Goal: Task Accomplishment & Management: Complete application form

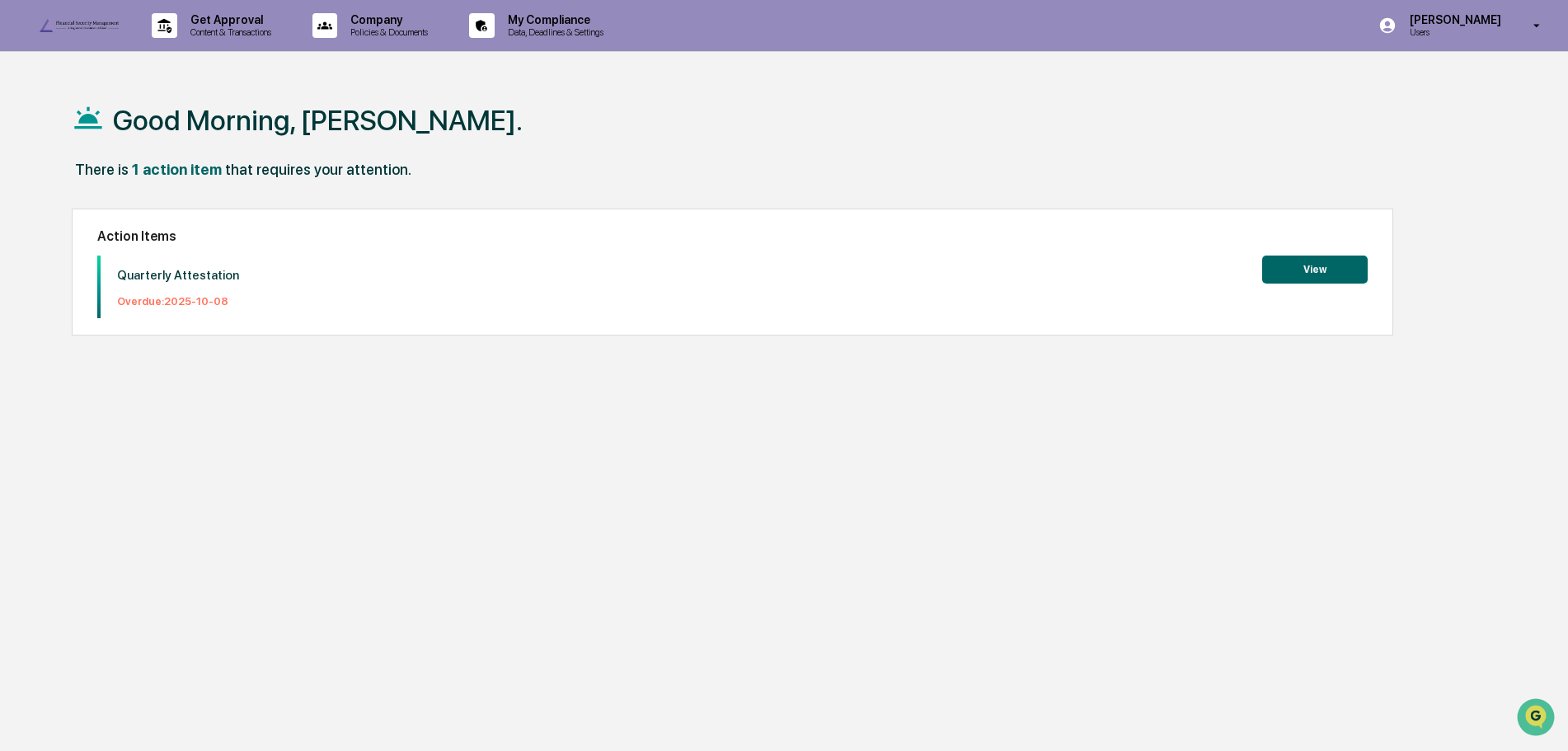
click at [1322, 270] on button "View" at bounding box center [1315, 269] width 106 height 28
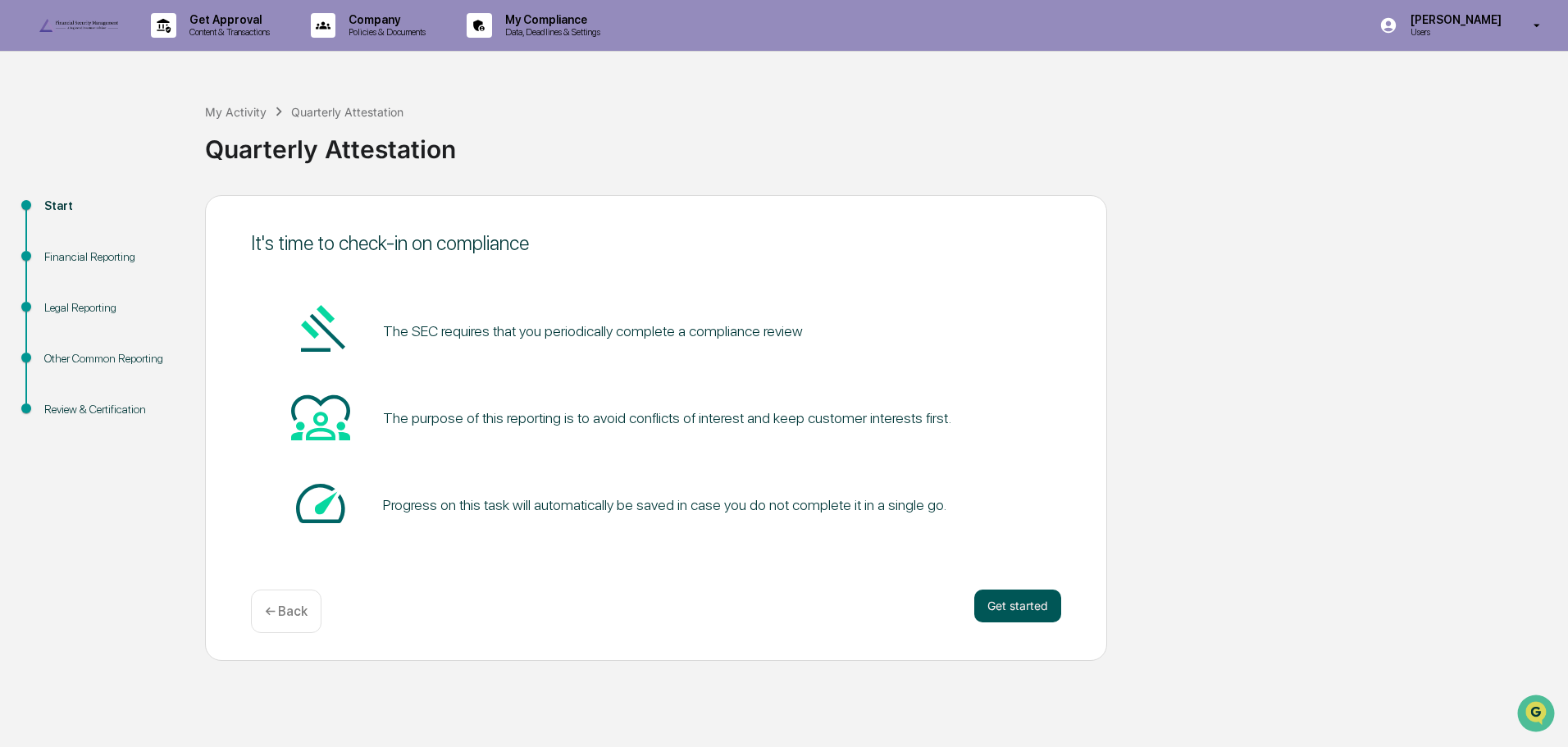
click at [1015, 622] on button "Get started" at bounding box center [1017, 606] width 87 height 33
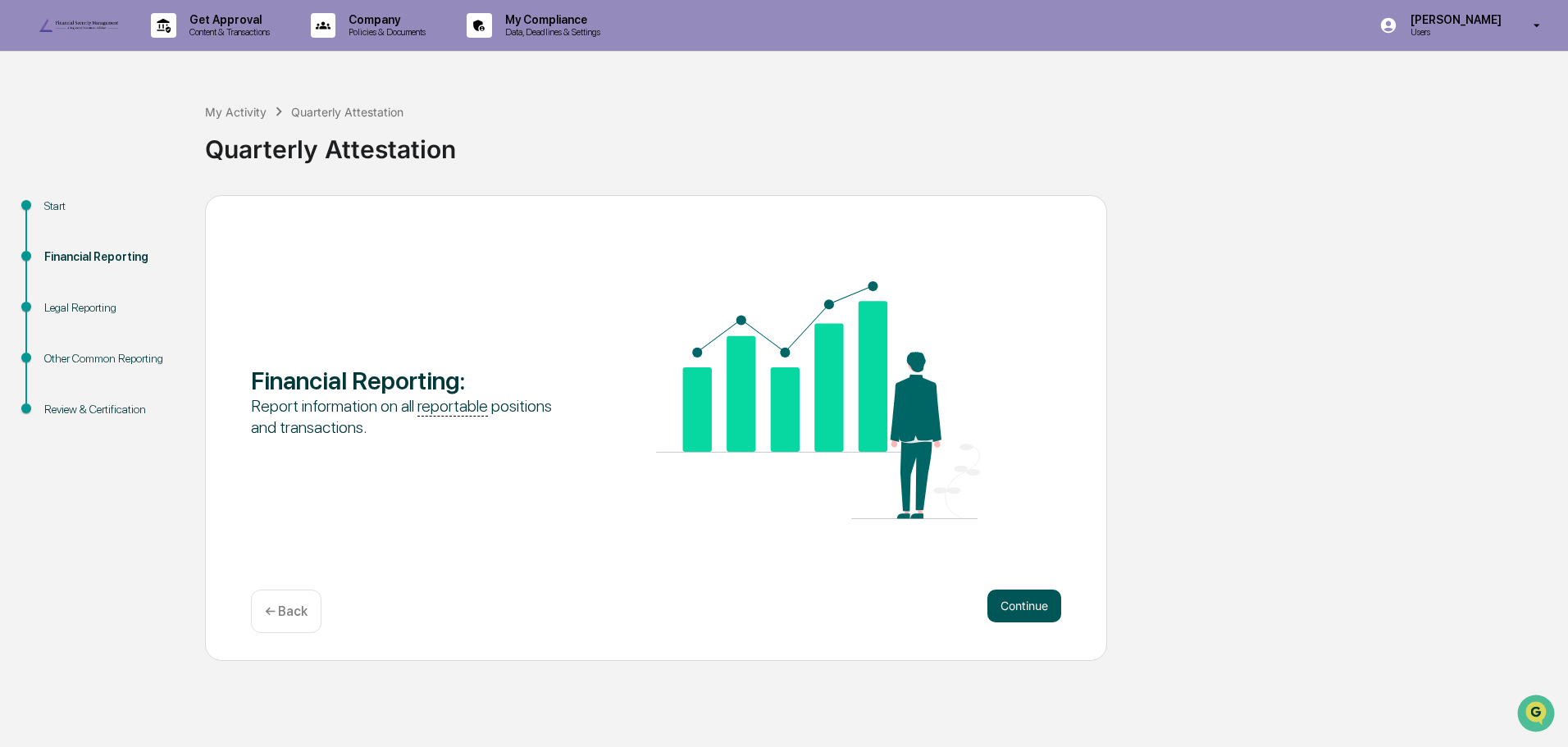
click at [1015, 622] on button "Continue" at bounding box center [1025, 606] width 74 height 33
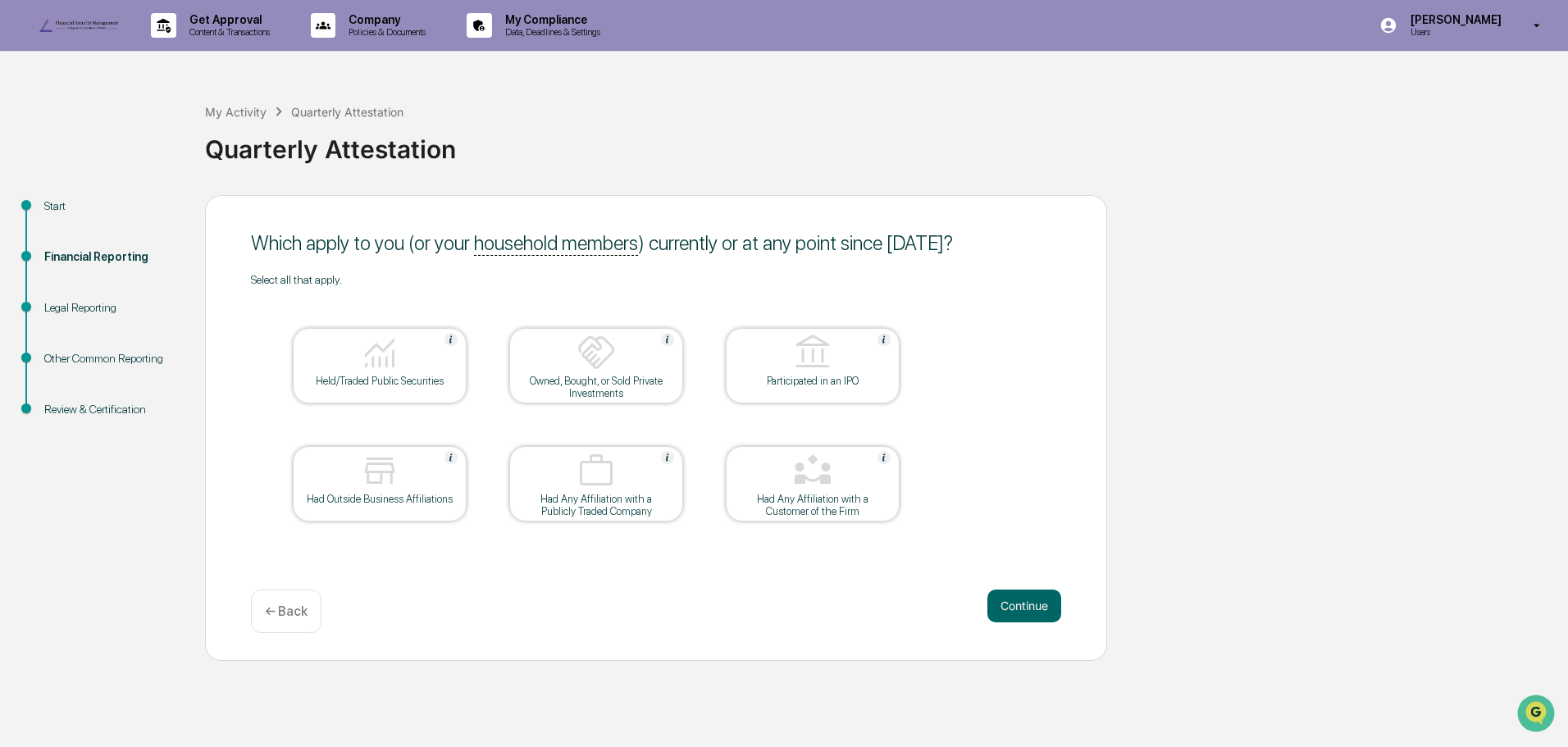
click at [375, 373] on img at bounding box center [379, 352] width 39 height 39
click at [1035, 622] on button "Continue" at bounding box center [1025, 606] width 74 height 33
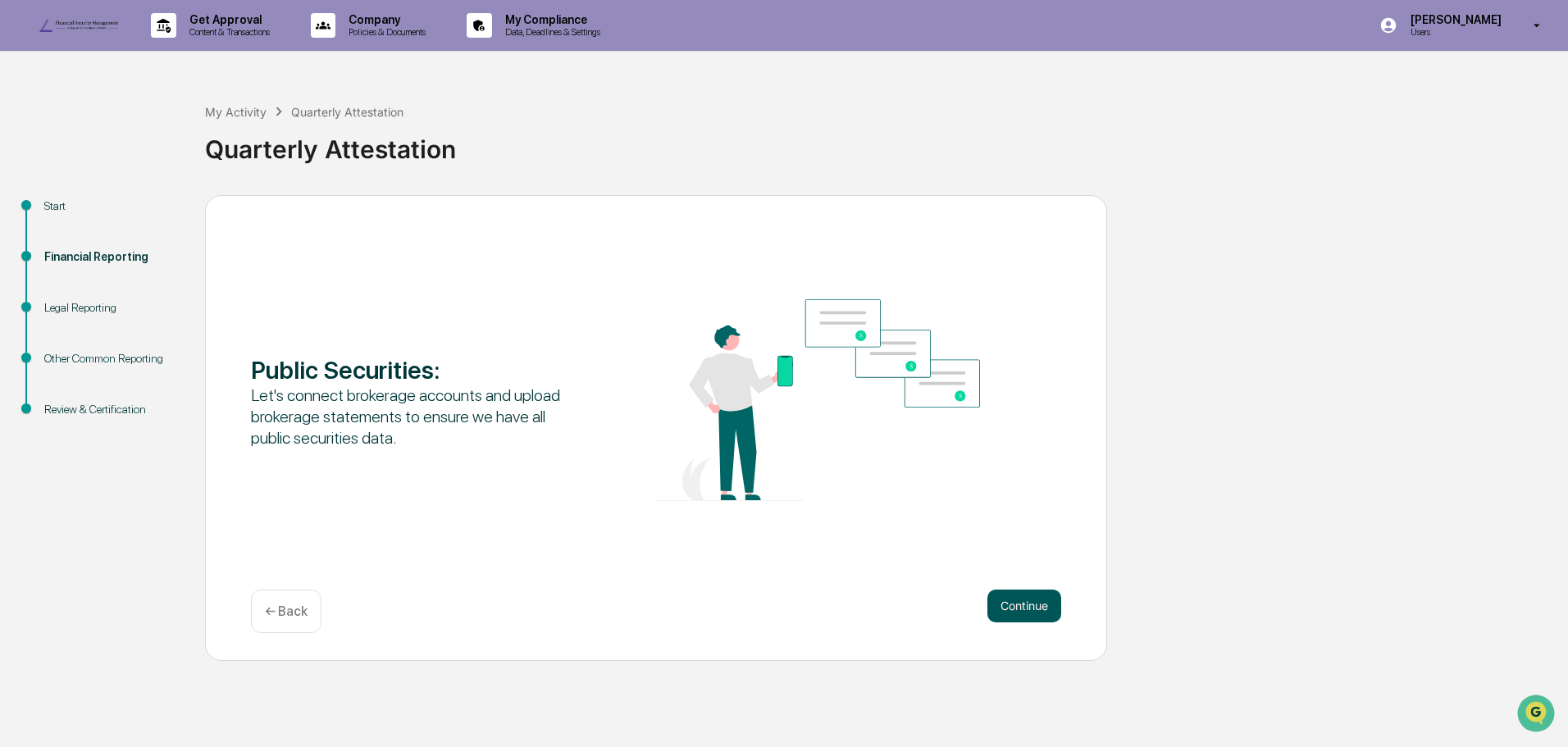
click at [1037, 622] on button "Continue" at bounding box center [1025, 606] width 74 height 33
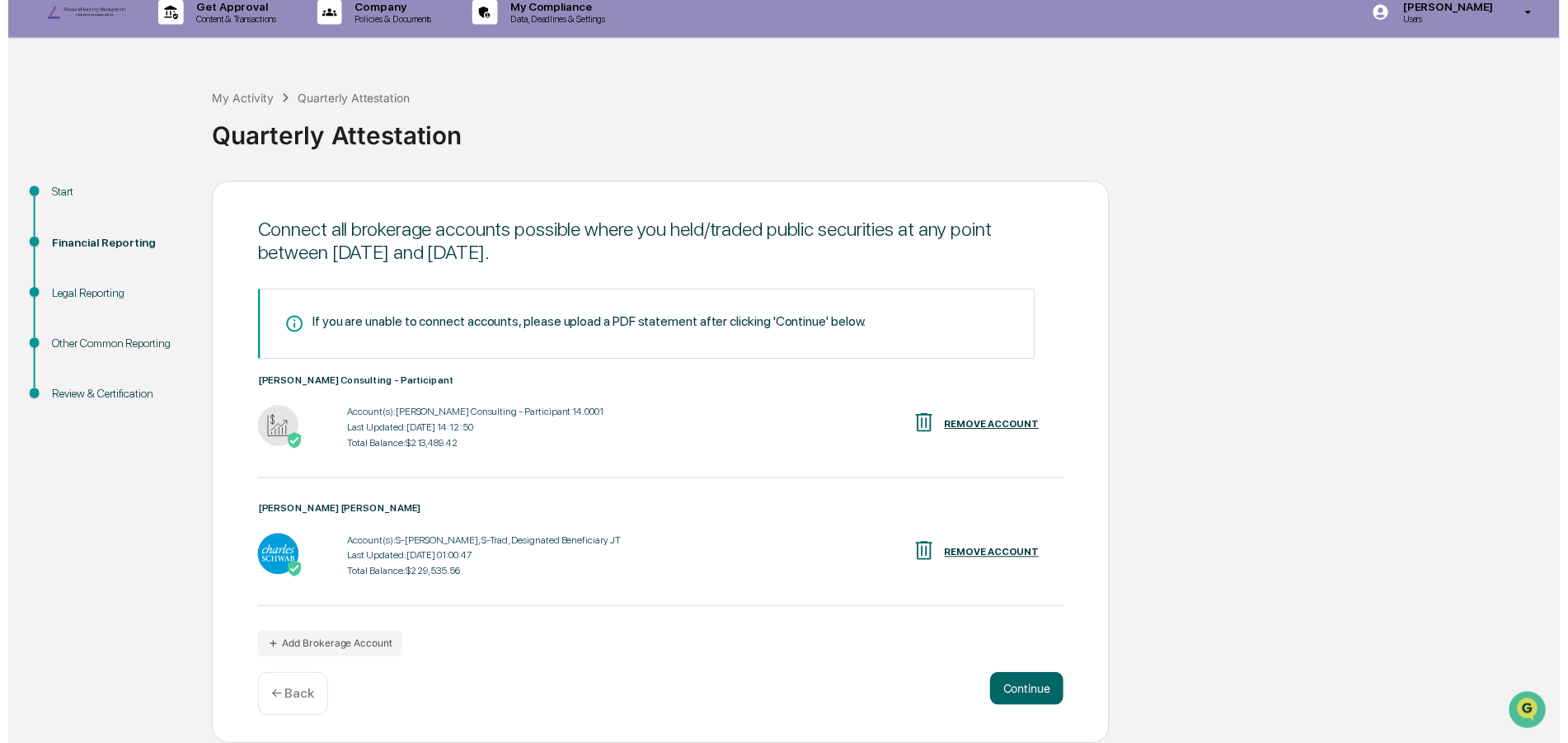
scroll to position [45, 0]
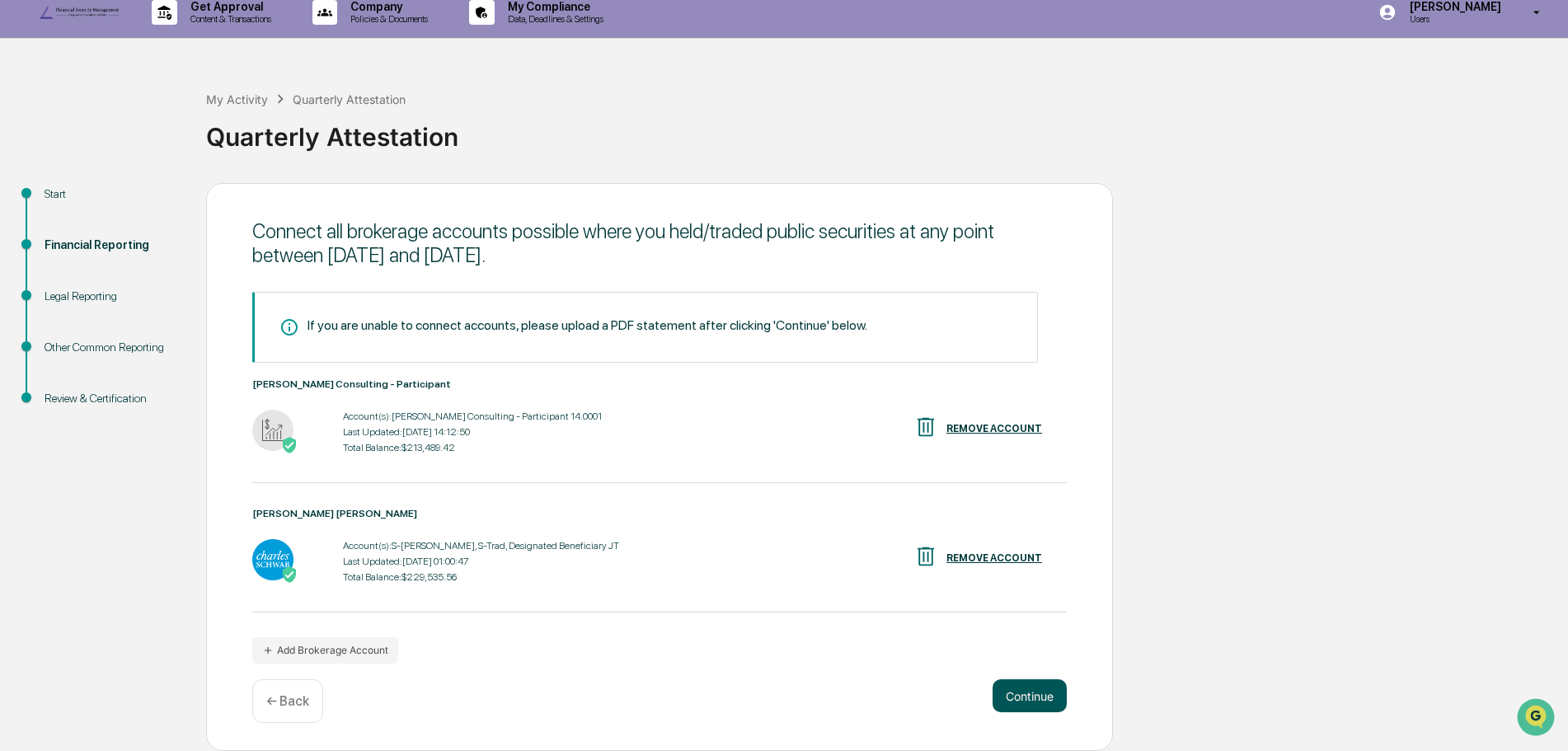
click at [1039, 705] on button "Continue" at bounding box center [1030, 696] width 74 height 33
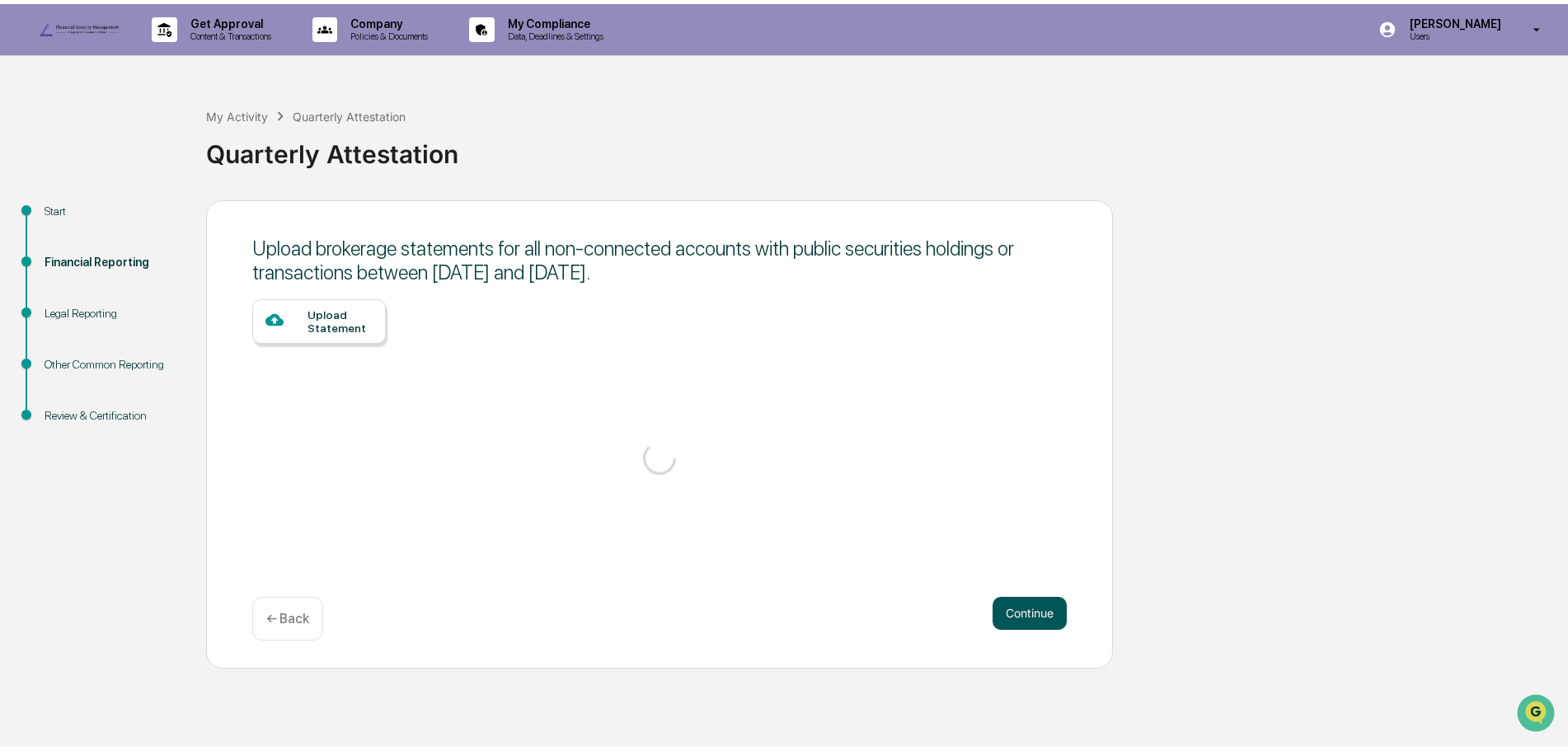
scroll to position [0, 0]
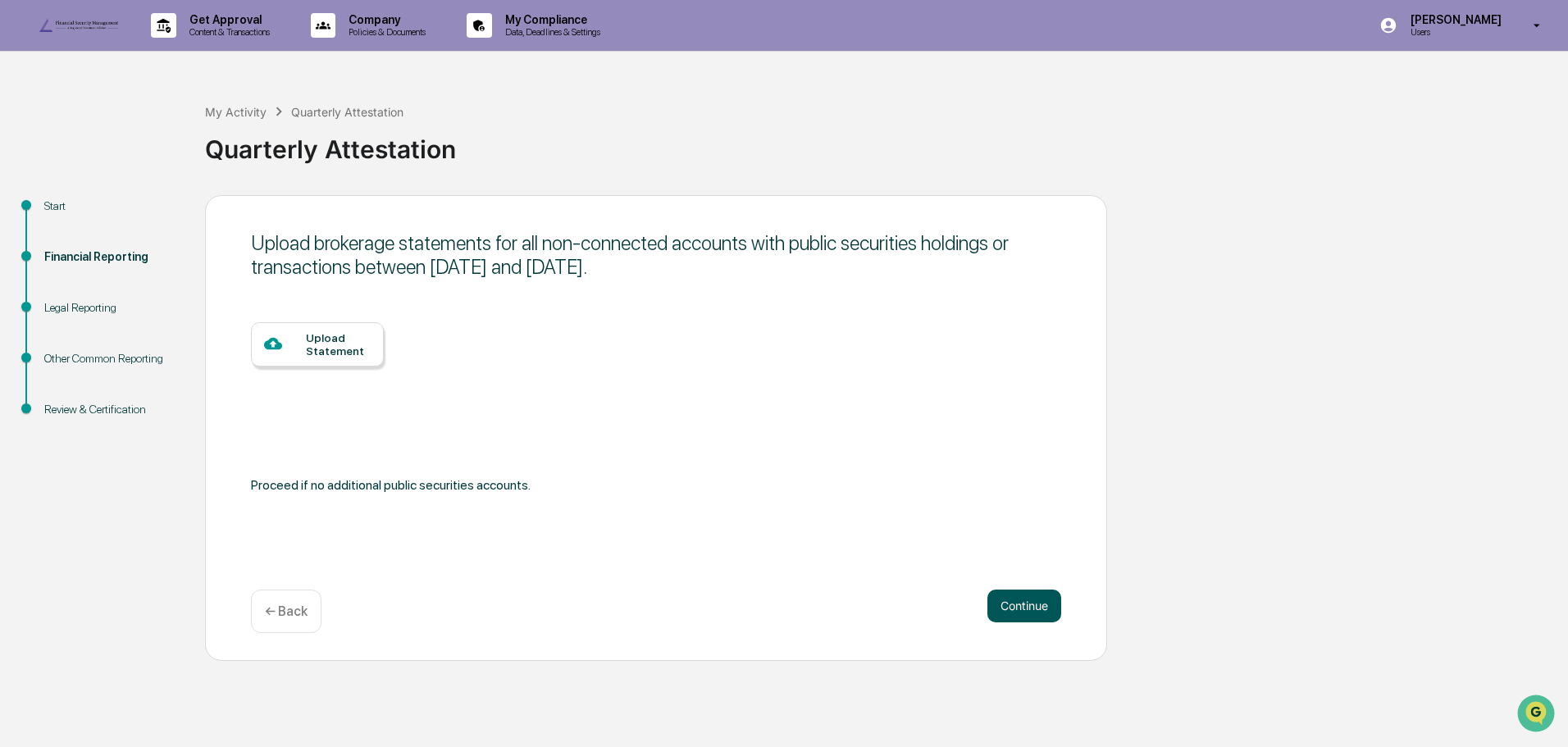
click at [1004, 622] on button "Continue" at bounding box center [1025, 606] width 74 height 33
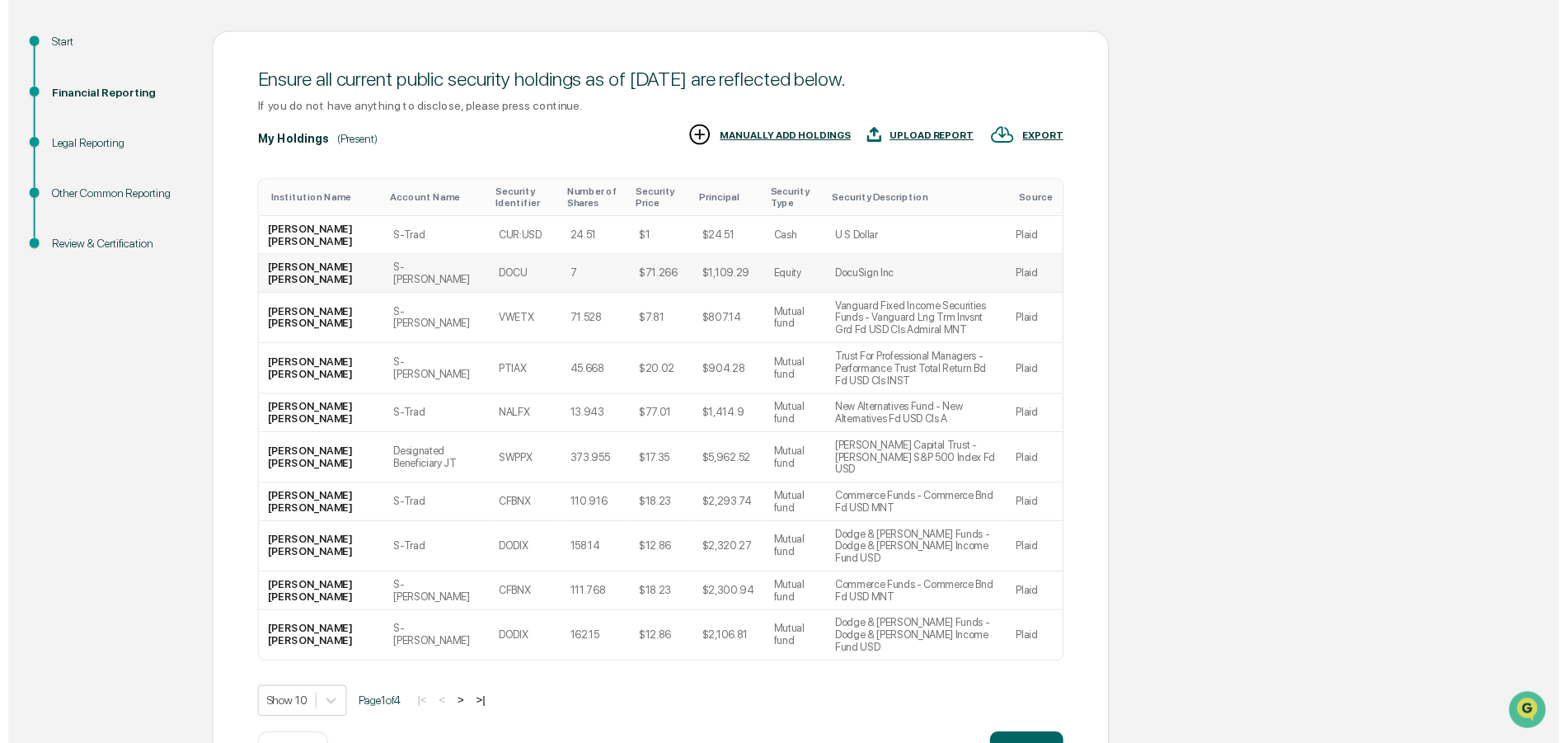
scroll to position [207, 0]
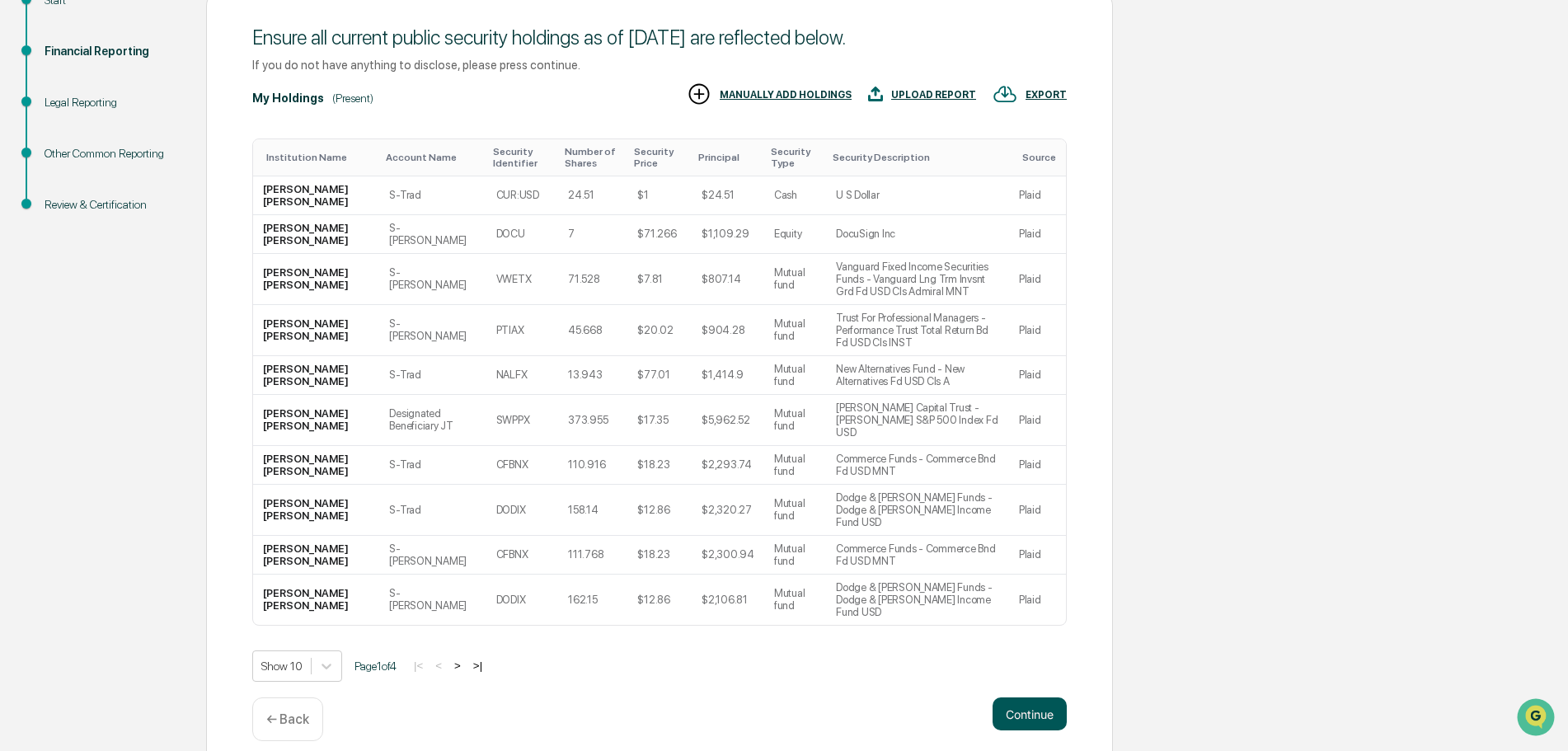
click at [1034, 698] on button "Continue" at bounding box center [1030, 715] width 74 height 33
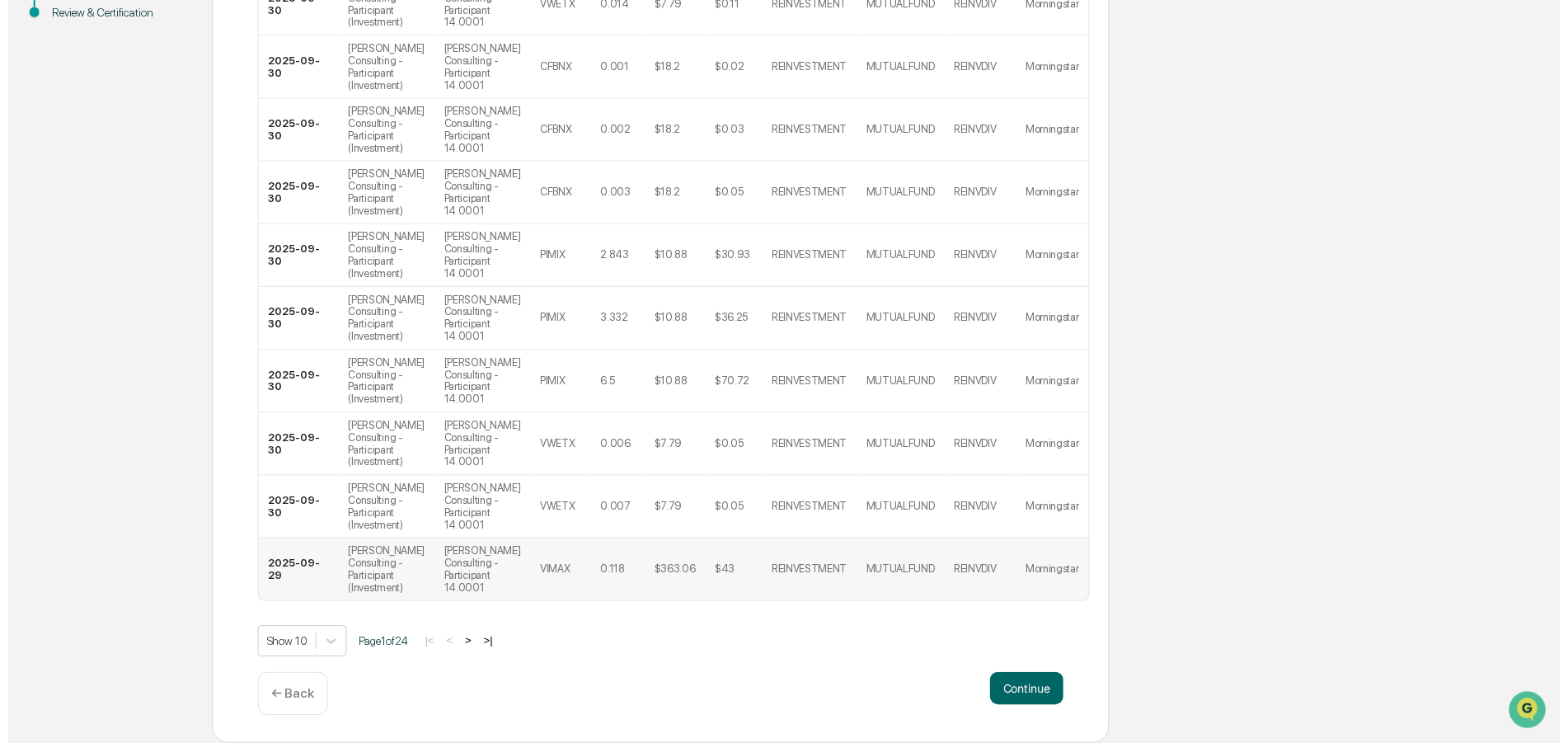
scroll to position [566, 0]
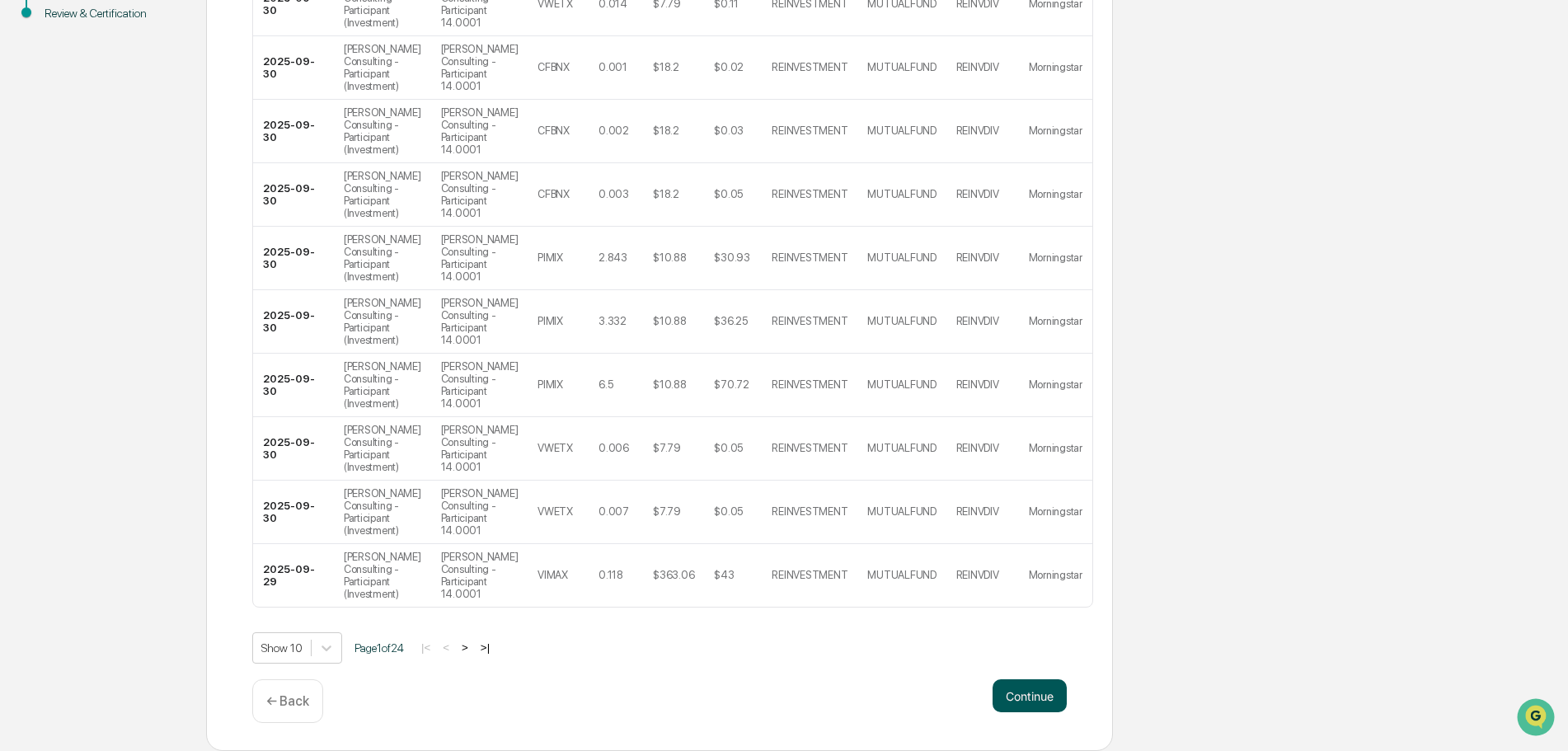
click at [1023, 704] on button "Continue" at bounding box center [1030, 696] width 74 height 33
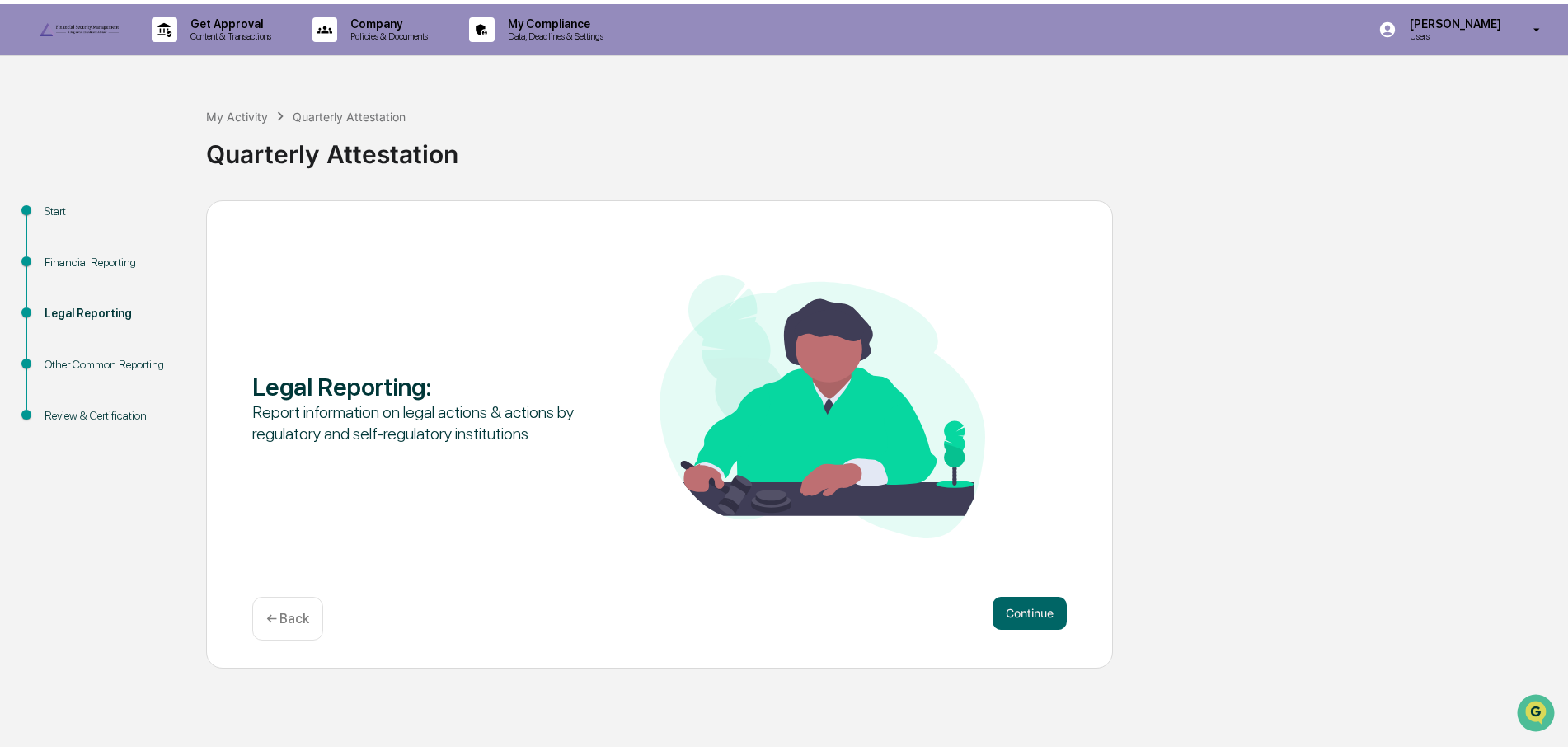
scroll to position [0, 0]
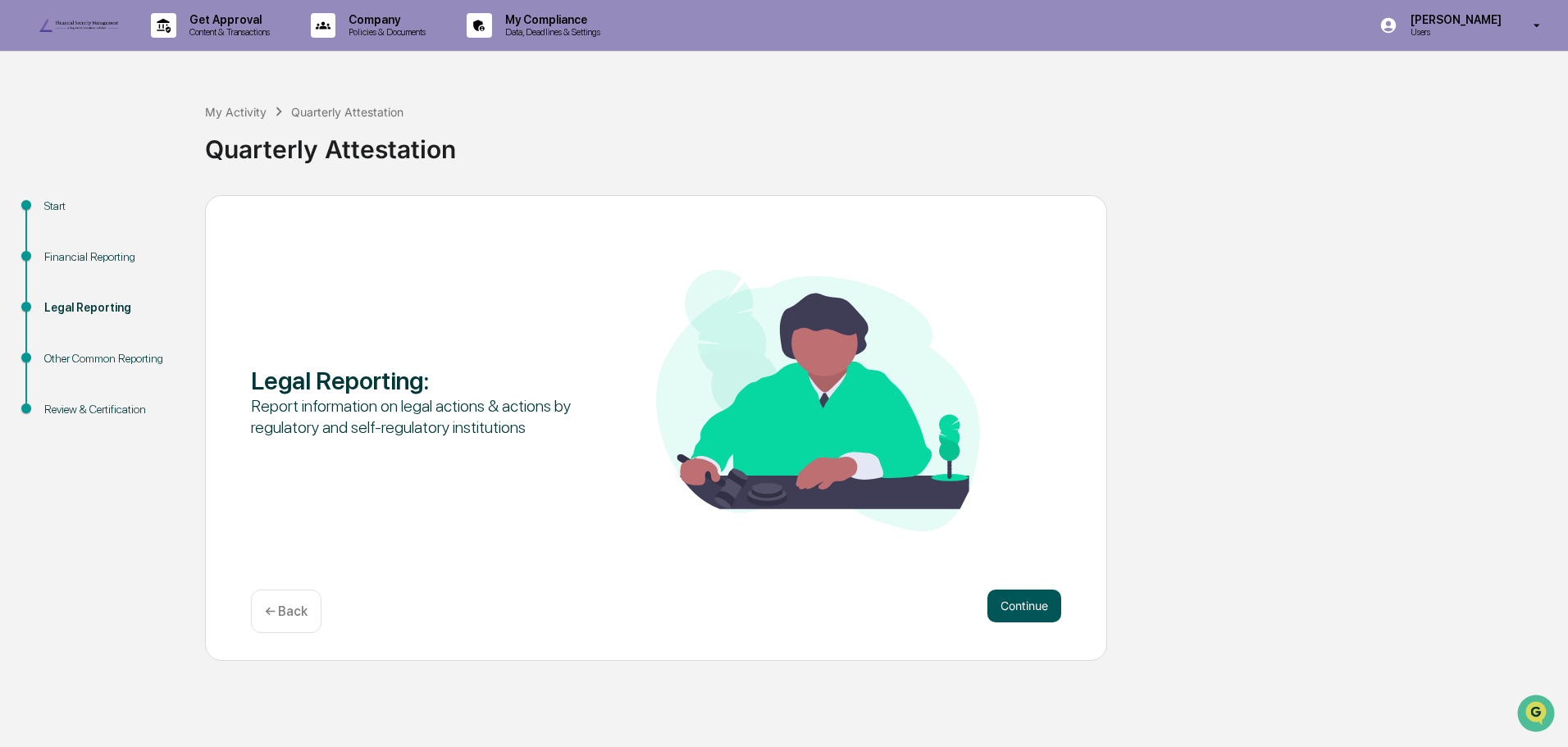
click at [1017, 622] on button "Continue" at bounding box center [1025, 606] width 74 height 33
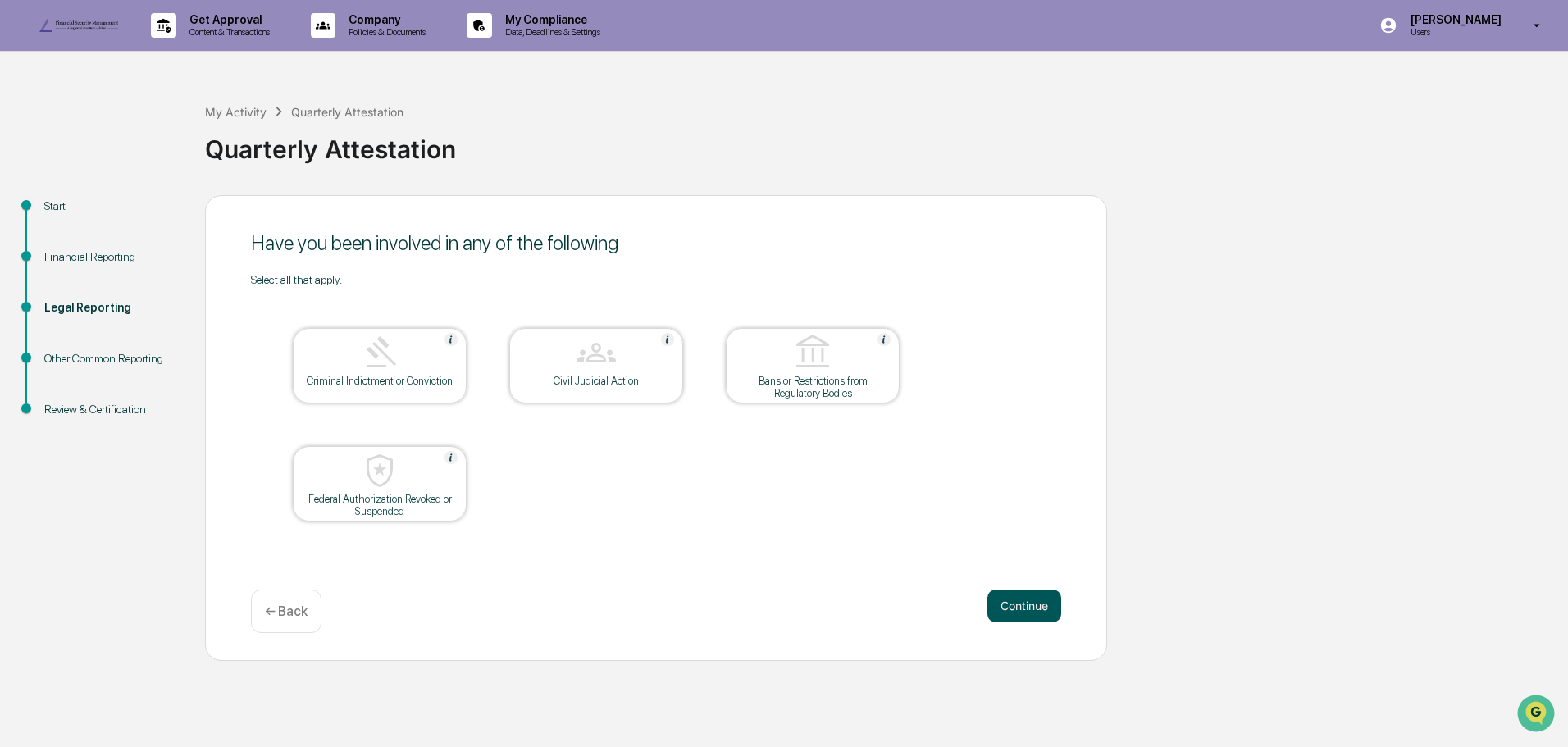
click at [1017, 622] on button "Continue" at bounding box center [1025, 606] width 74 height 33
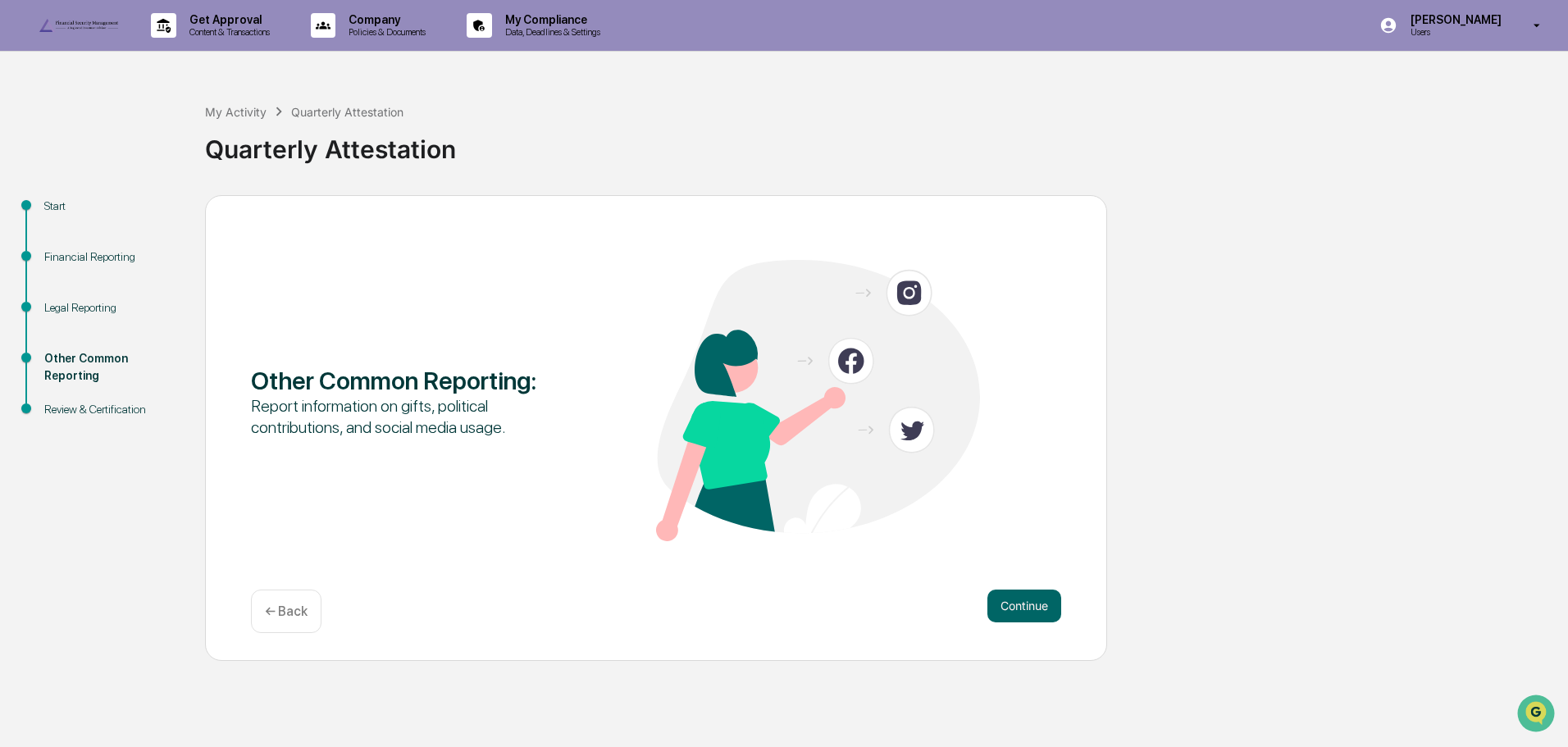
click at [1017, 622] on button "Continue" at bounding box center [1025, 606] width 74 height 33
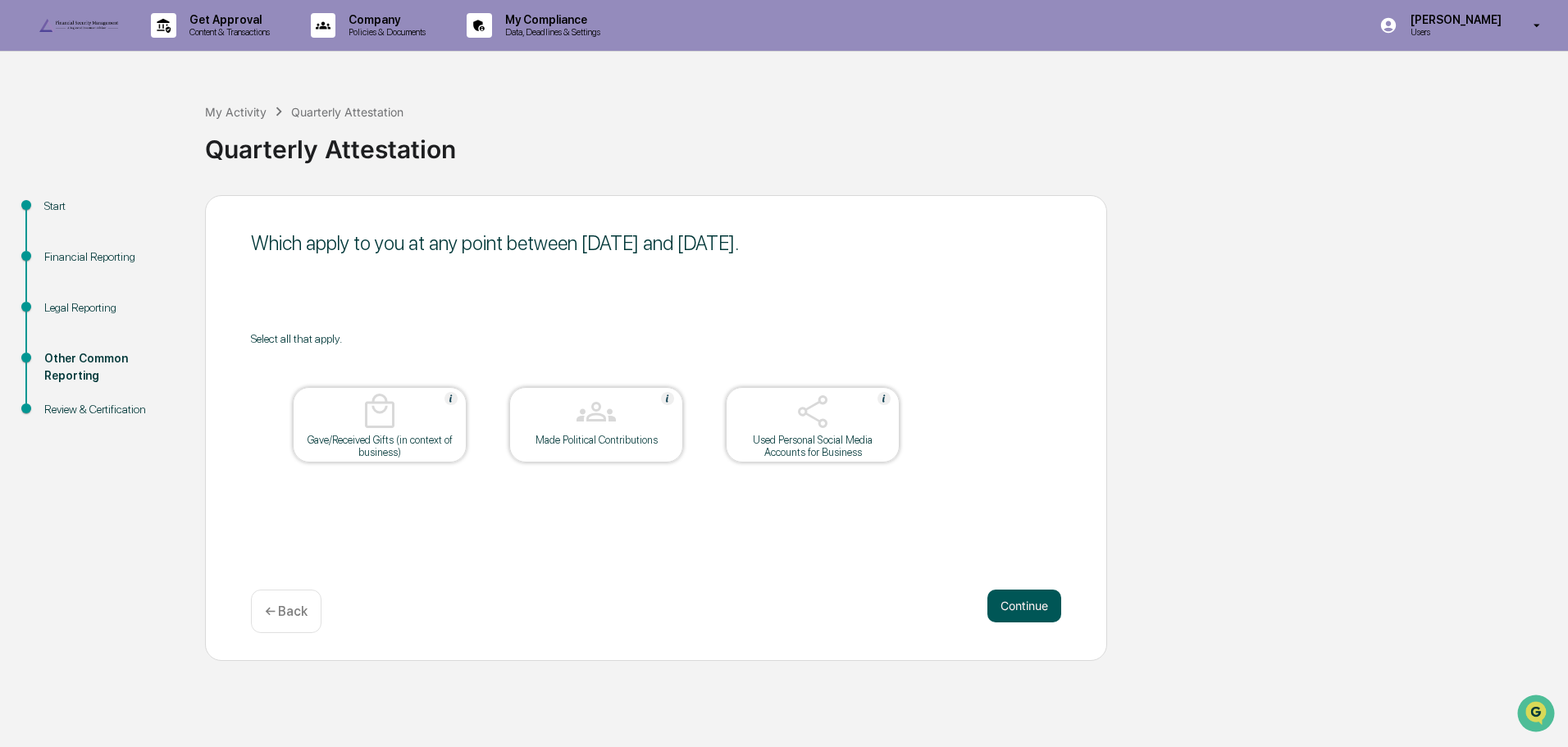
click at [1009, 622] on button "Continue" at bounding box center [1025, 606] width 74 height 33
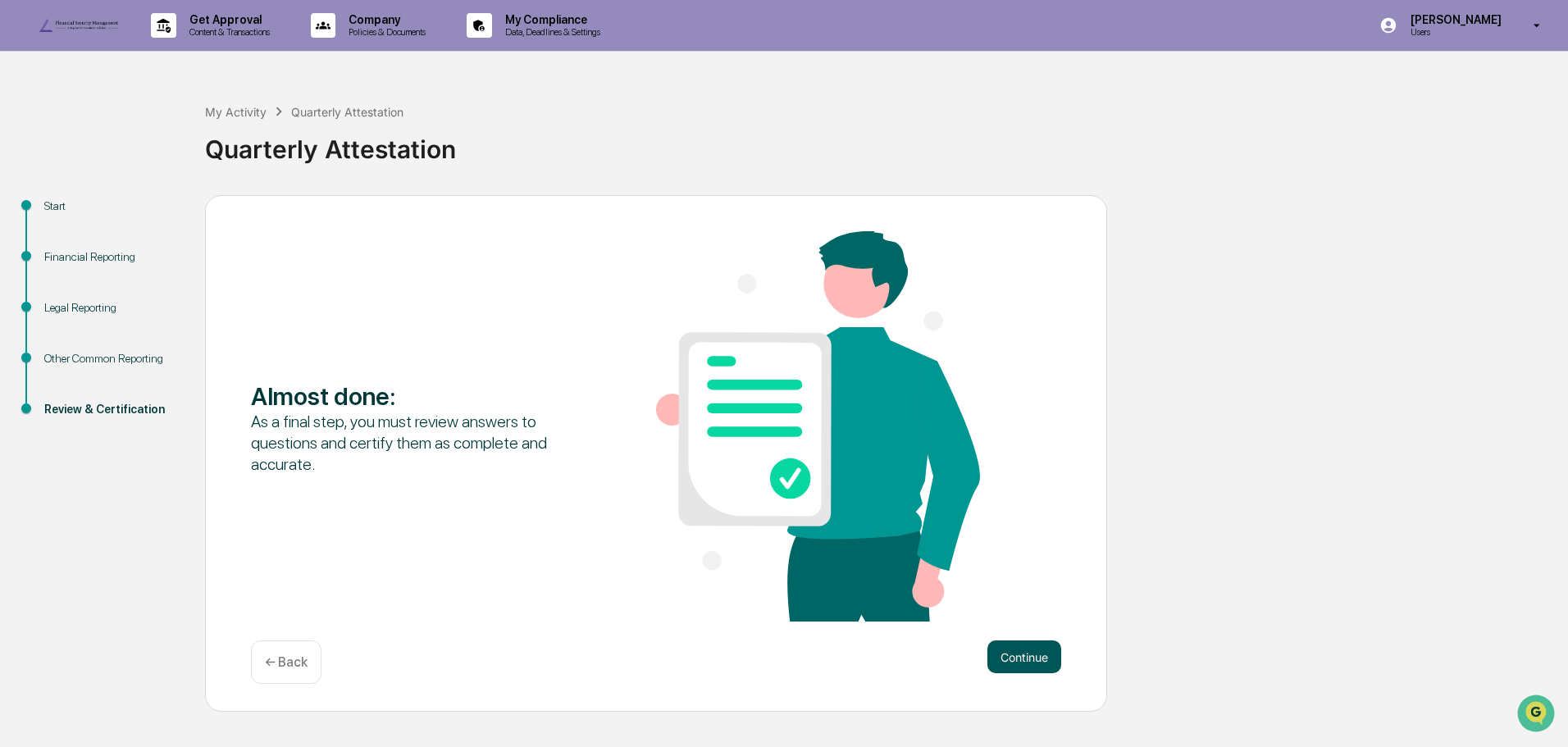
click at [1029, 673] on button "Continue" at bounding box center [1025, 658] width 74 height 33
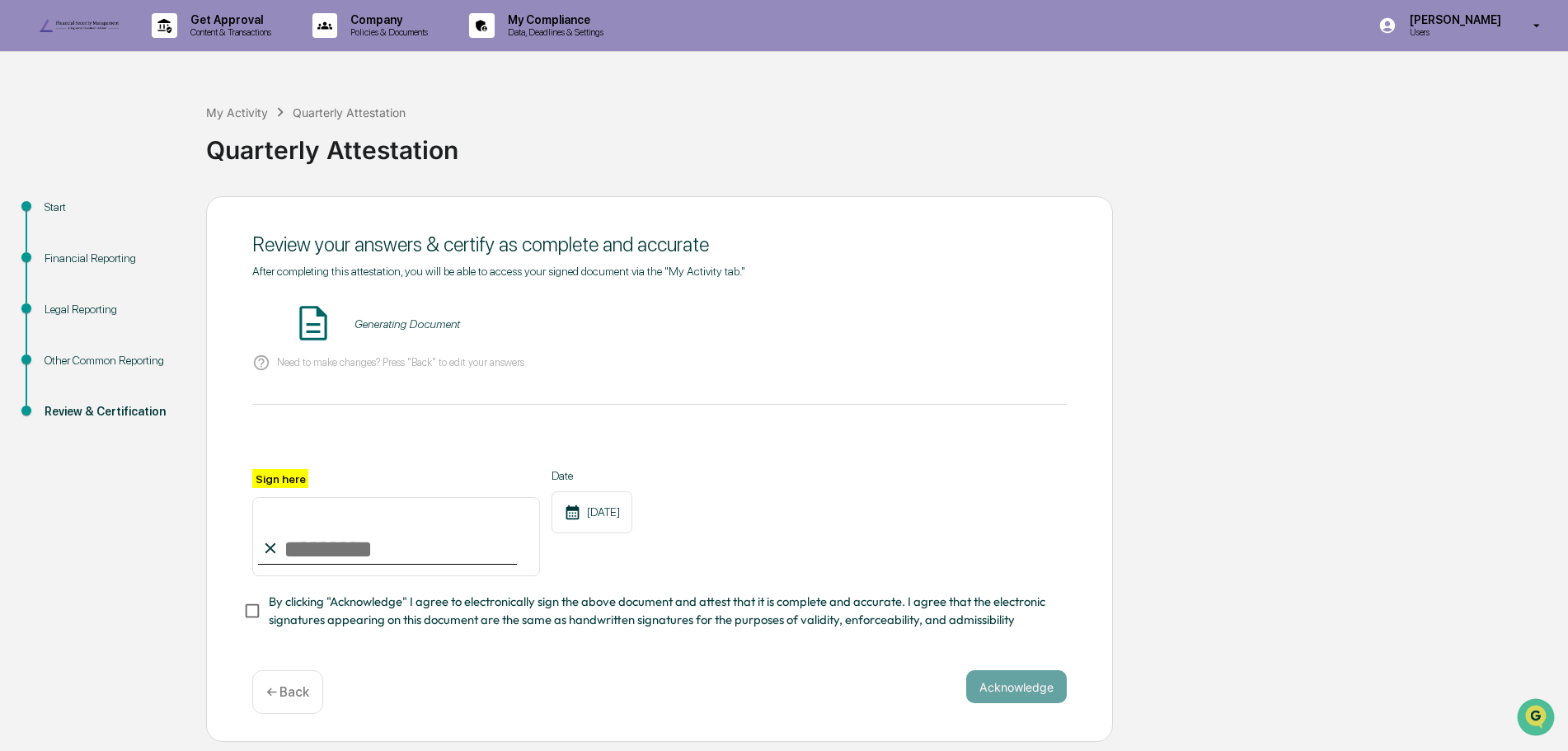
scroll to position [27, 0]
click at [972, 329] on button "VIEW" at bounding box center [973, 324] width 108 height 28
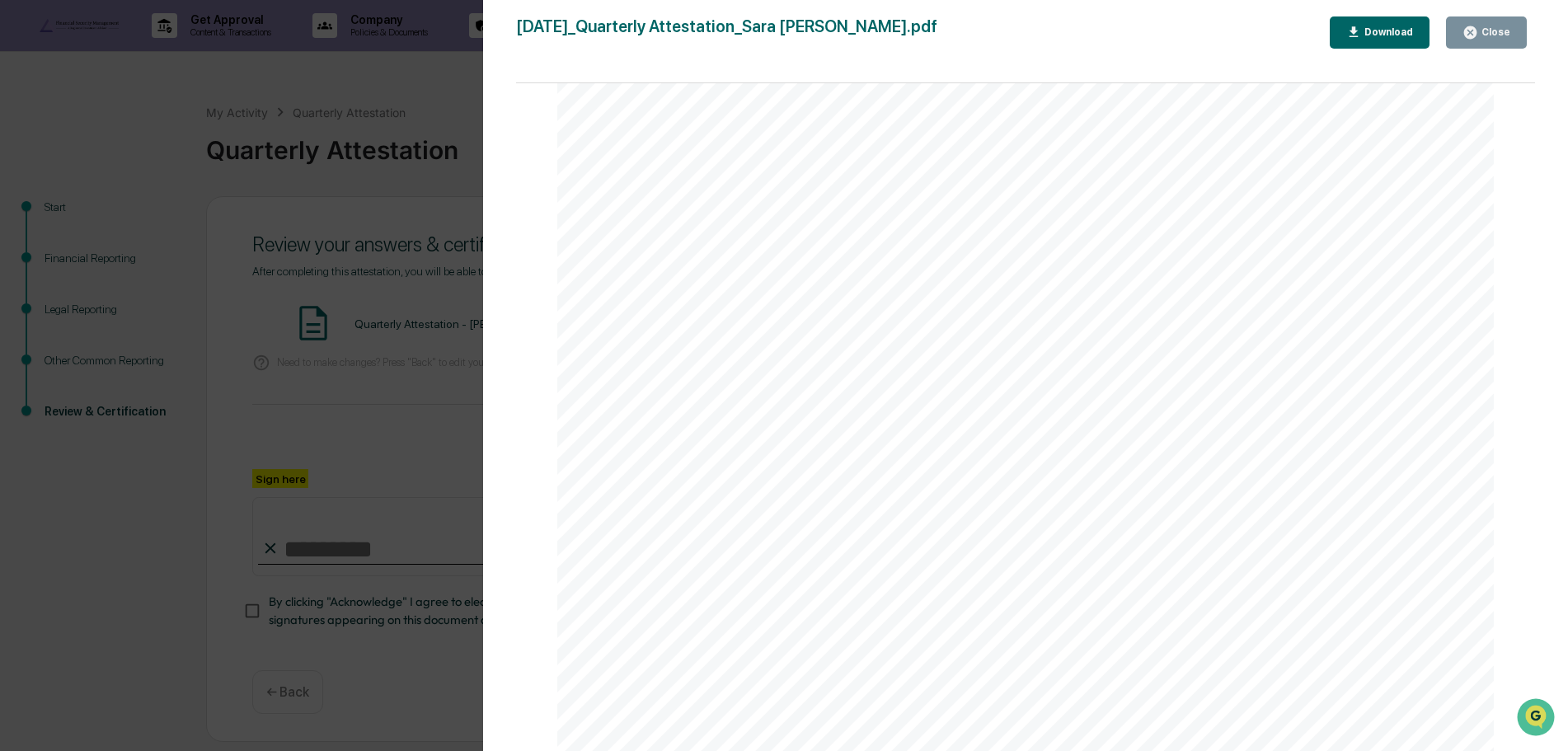
scroll to position [413, 0]
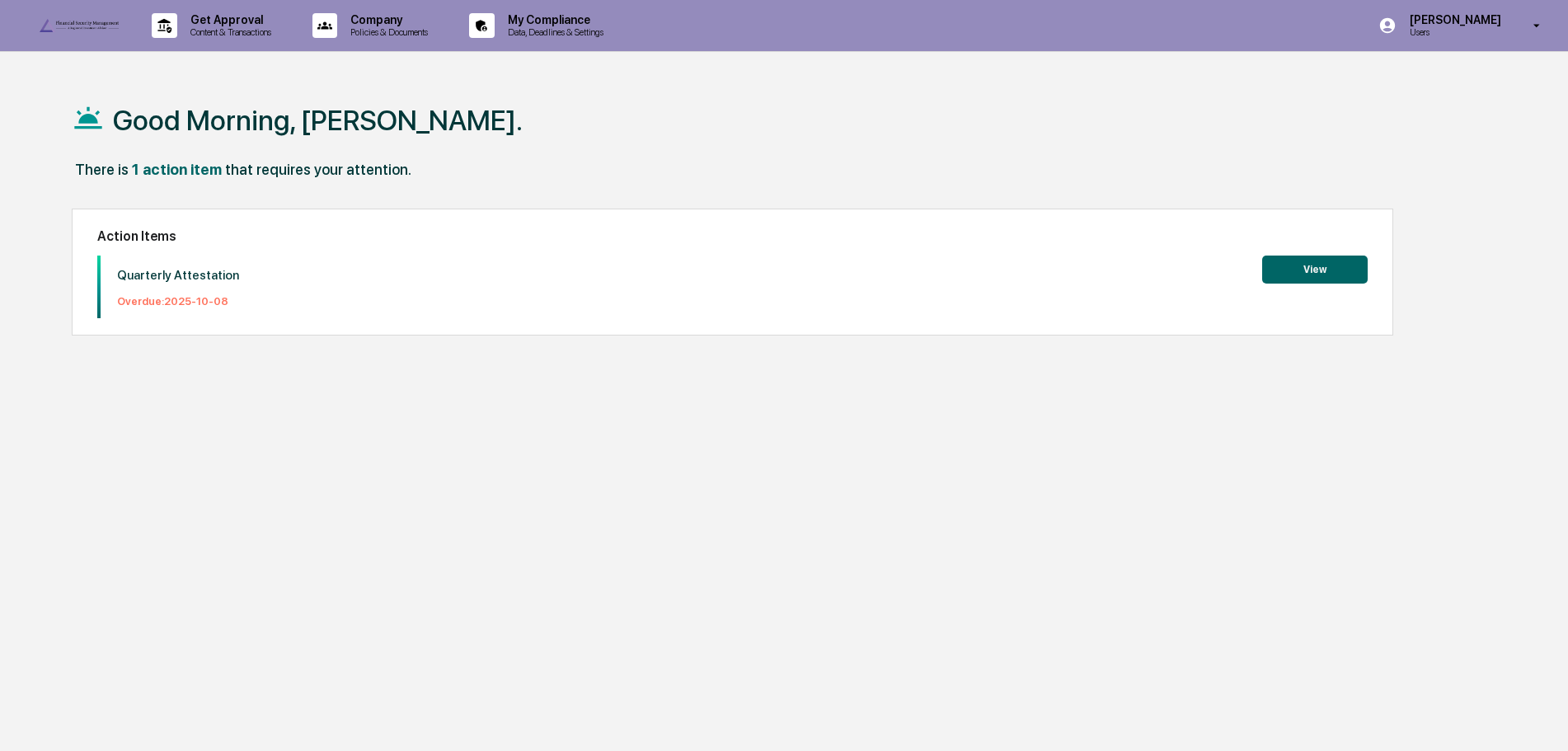
click at [1324, 271] on button "View" at bounding box center [1315, 269] width 106 height 28
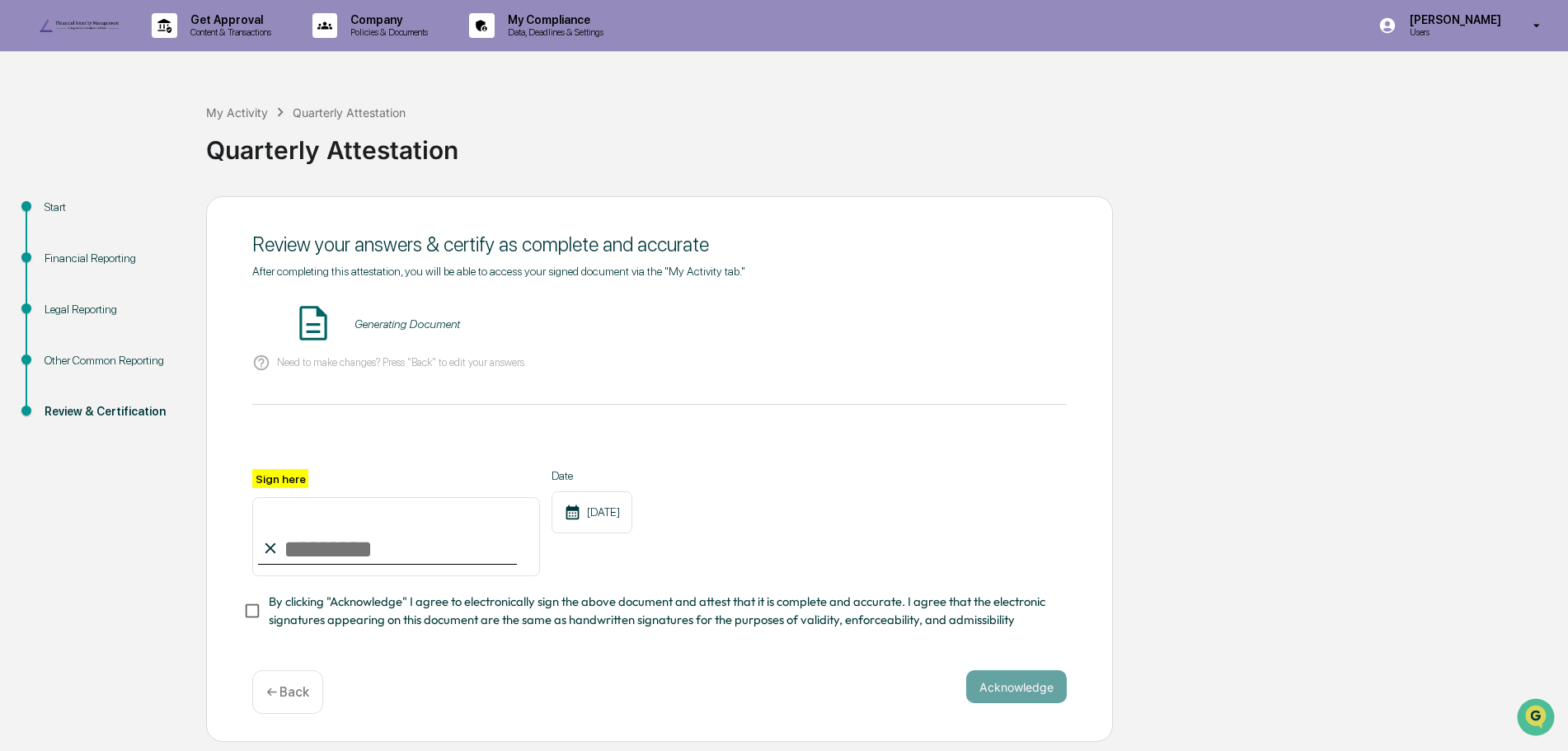
click at [327, 577] on input "Sign here" at bounding box center [396, 537] width 287 height 79
type input "**********"
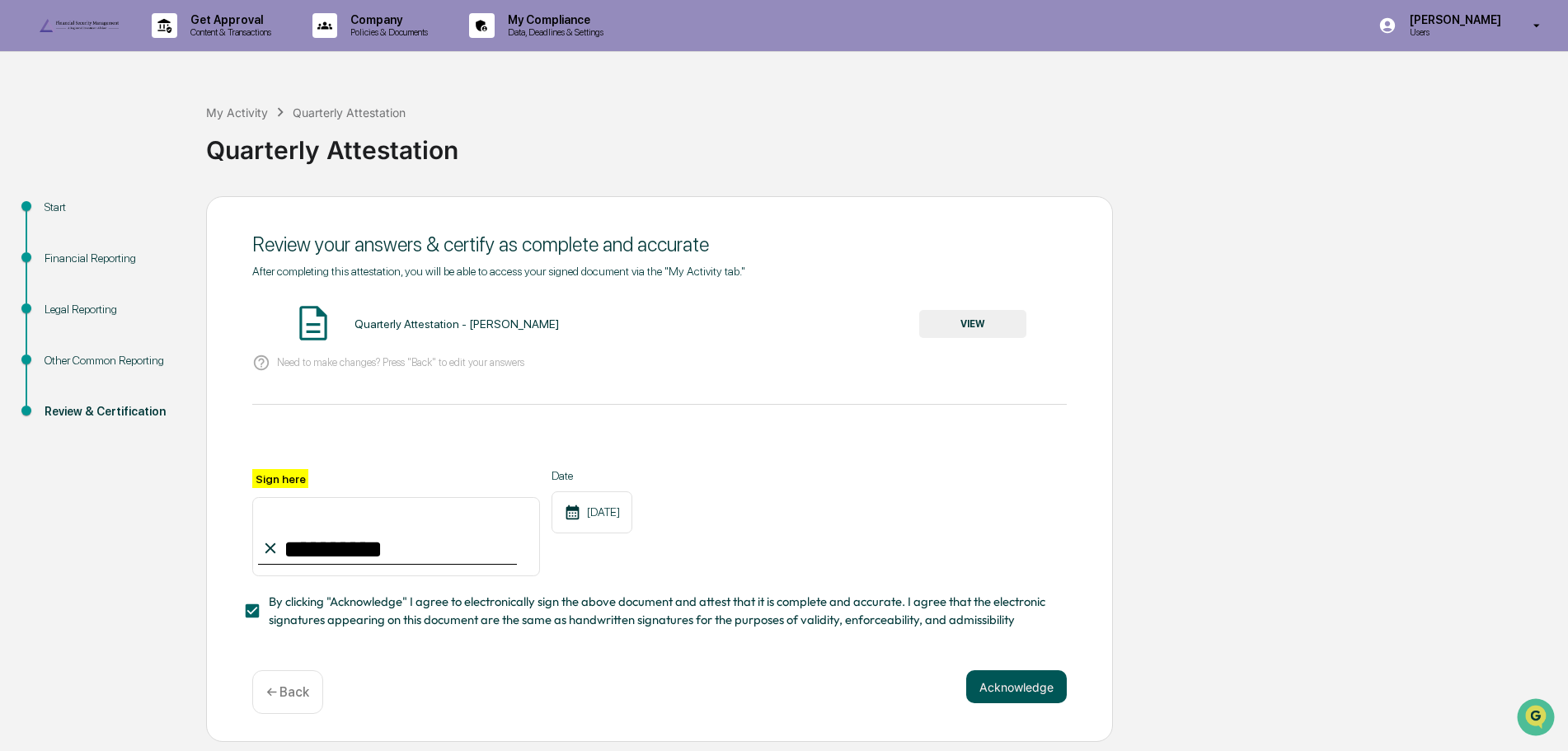
click at [1004, 703] on button "Acknowledge" at bounding box center [1017, 687] width 101 height 33
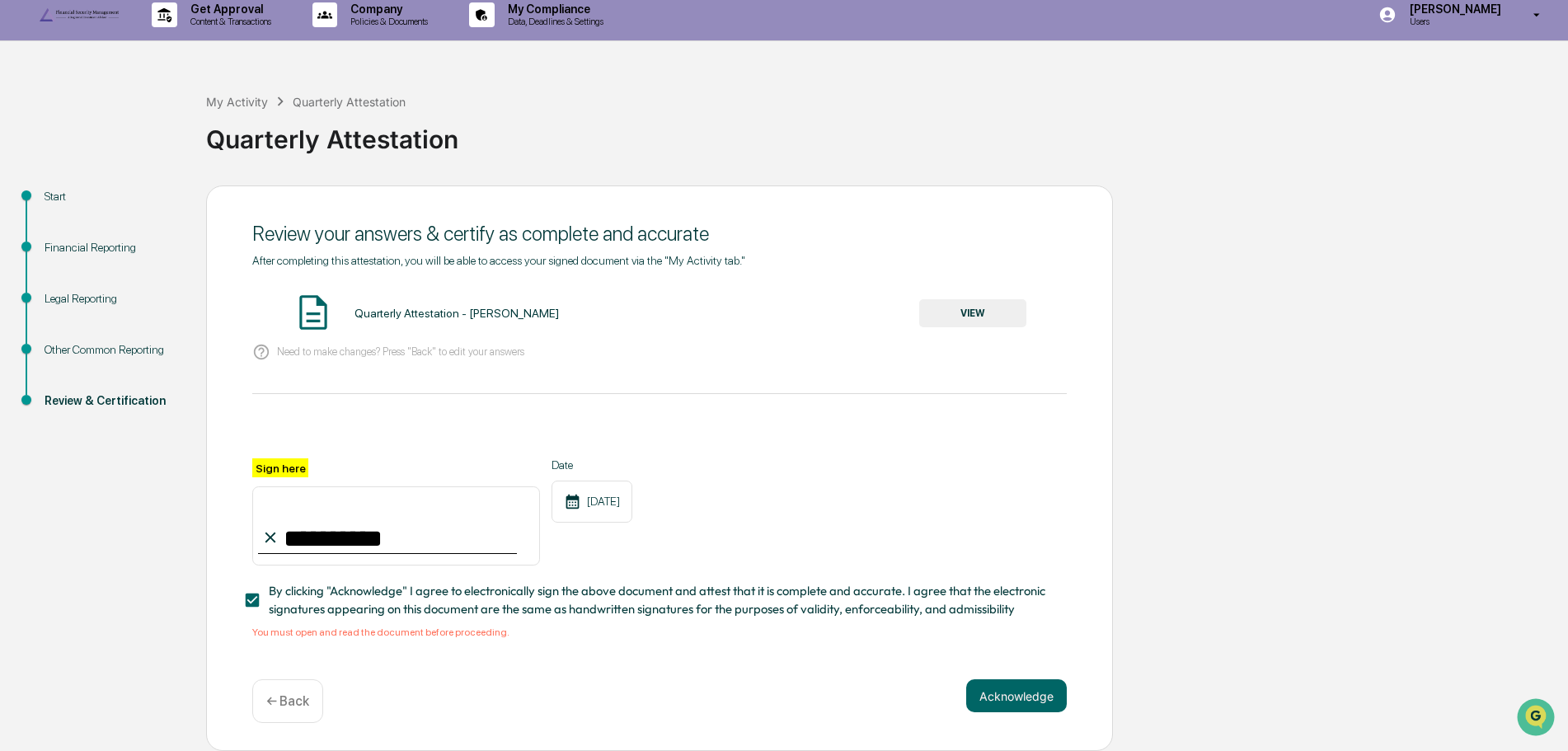
scroll to position [47, 0]
click at [970, 315] on button "VIEW" at bounding box center [973, 313] width 108 height 28
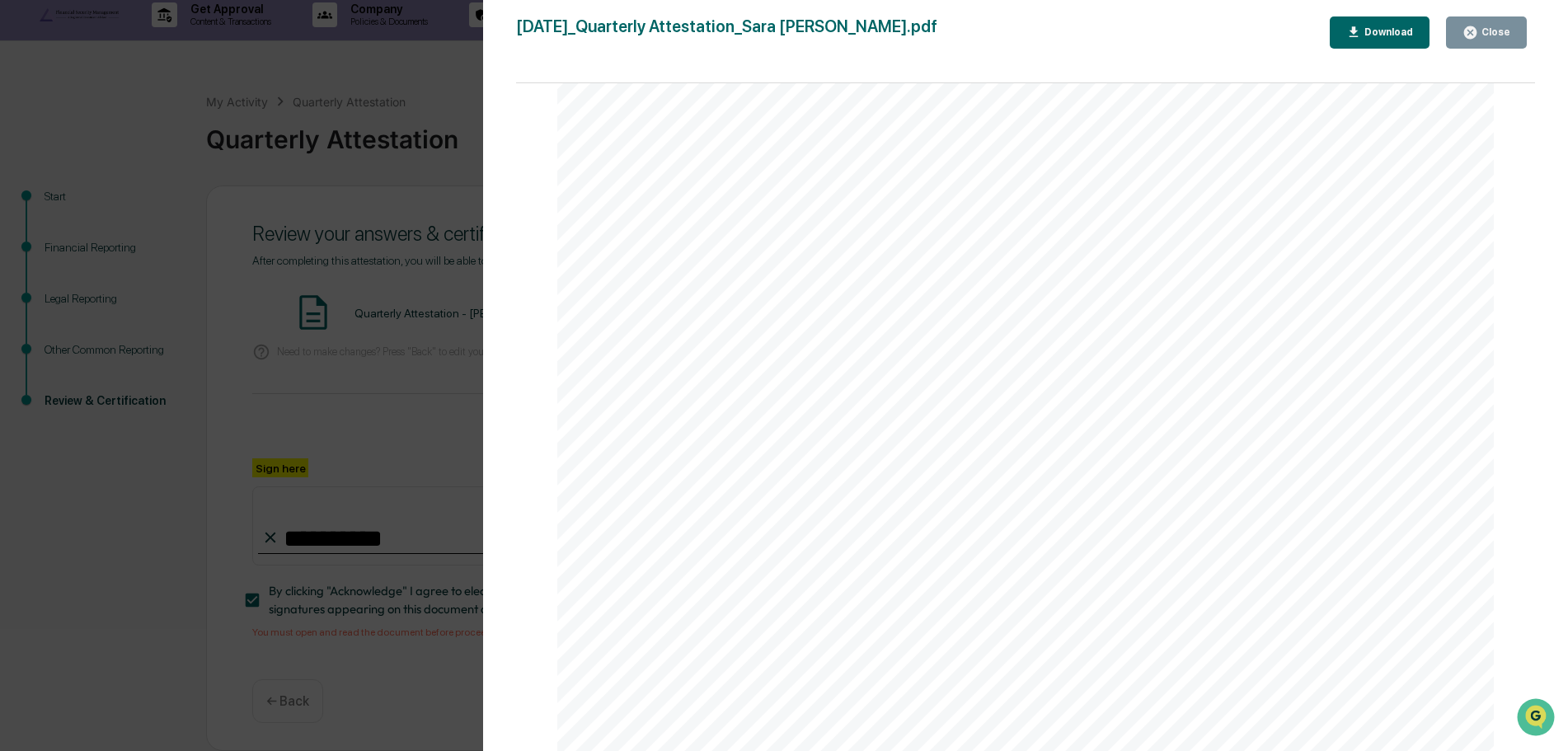
scroll to position [990, 0]
